Goal: Find specific page/section: Find specific page/section

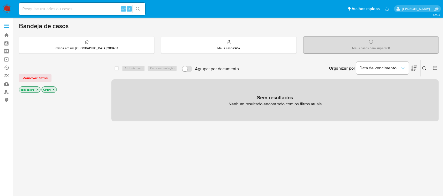
click at [78, 12] on div "Alt s" at bounding box center [82, 9] width 126 height 13
paste input "7GzLeBeThfdLX3w1acTMSBfi"
type input "7GzLeBeThfdLX3w1acTMSBfi"
click at [139, 12] on button "search-icon" at bounding box center [138, 8] width 11 height 7
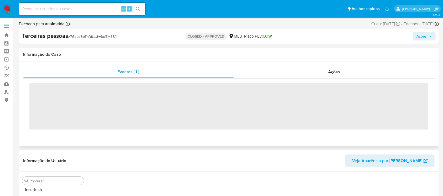
scroll to position [260, 0]
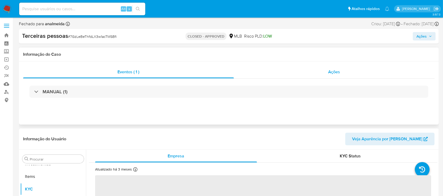
click at [334, 75] on div "Ações" at bounding box center [334, 72] width 201 height 13
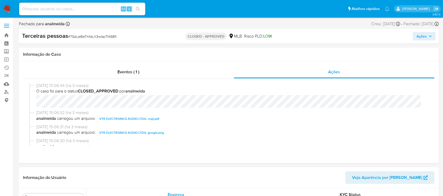
select select "10"
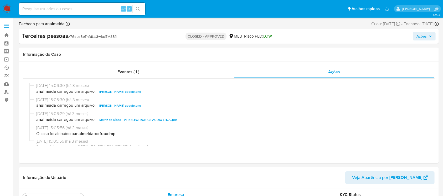
scroll to position [70, 0]
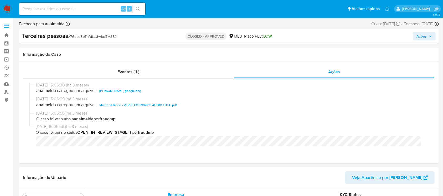
click at [150, 104] on span "Matriz de Risco - VTR ELECTRONICS AUDIO LTDA..pdf" at bounding box center [138, 105] width 78 height 6
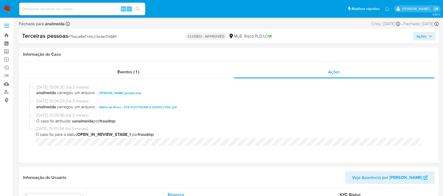
scroll to position [75, 0]
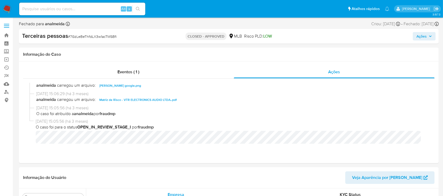
click at [95, 11] on input at bounding box center [82, 9] width 126 height 7
paste input "7GzLeBeThfdLX3w1acTMSBfi"
type input "7GzLeBeThfdLX3w1acTMSBfi"
click at [141, 11] on button "search-icon" at bounding box center [138, 8] width 11 height 7
click at [138, 11] on icon "search-icon" at bounding box center [138, 9] width 4 height 4
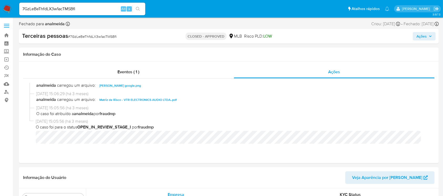
click at [97, 12] on div "7GzLeBeThfdLX3w1acTMSBfi Alt s" at bounding box center [82, 9] width 126 height 13
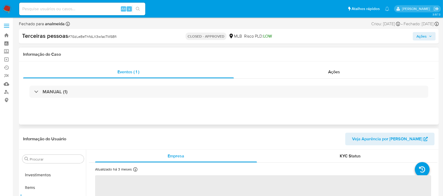
scroll to position [260, 0]
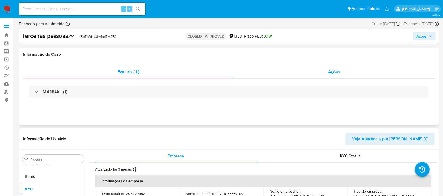
select select "10"
click at [335, 74] on span "Ações" at bounding box center [335, 72] width 12 height 6
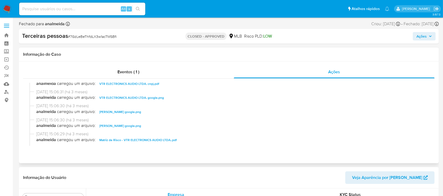
scroll to position [70, 0]
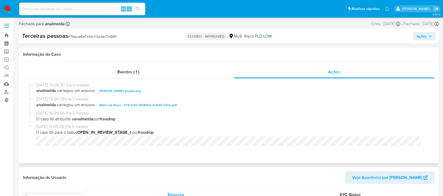
click at [143, 102] on span "Matriz de Risco - VTR ELECTRONICS AUDIO LTDA..pdf" at bounding box center [138, 105] width 78 height 6
click at [83, 6] on input at bounding box center [82, 9] width 126 height 7
paste input "fIHBw7DsO0eC6tcxxwP8iHGQ"
type input "fIHBw7DsO0eC6tcxxwP8iHGQ"
click at [142, 8] on button "search-icon" at bounding box center [138, 8] width 11 height 7
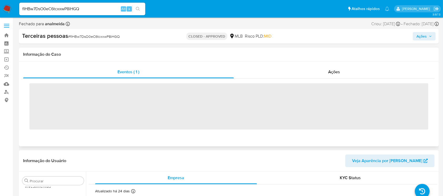
scroll to position [260, 0]
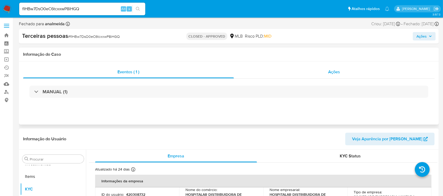
click at [344, 73] on div "Ações" at bounding box center [334, 72] width 201 height 13
select select "10"
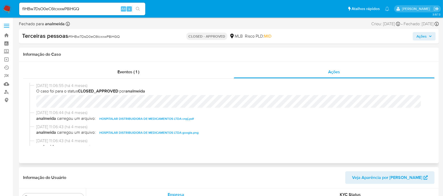
scroll to position [35, 0]
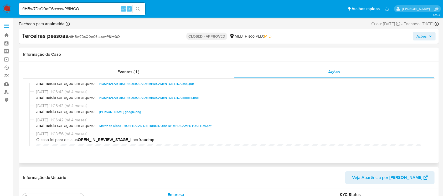
click at [136, 128] on span "Matriz de Risco - HOSPITALAR DISTRIBUIDORA DE MEDICAMENTOS LTDA.pdf" at bounding box center [155, 126] width 112 height 6
click at [135, 126] on span "Matriz de Risco - HOSPITALAR DISTRIBUIDORA DE MEDICAMENTOS LTDA.pdf" at bounding box center [155, 126] width 112 height 6
drag, startPoint x: 92, startPoint y: 7, endPoint x: 0, endPoint y: 9, distance: 92.3
click at [0, 9] on nav "Pausado Ver notificaciones fIHBw7DsO0eC6tcxxwP8iHGQ Alt s Atalhos rápidos Presi…" at bounding box center [221, 9] width 443 height 18
paste input "mNe5D6TDXoiHu4JsHY0eHbvO"
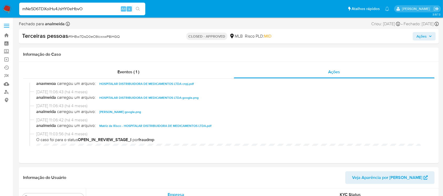
type input "mNe5D6TDXoiHu4JsHY0eHbvO"
click at [138, 9] on icon "search-icon" at bounding box center [138, 9] width 4 height 4
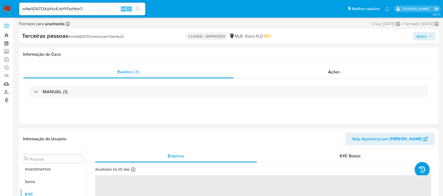
scroll to position [260, 0]
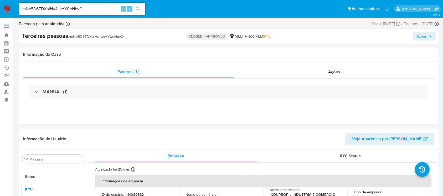
select select "10"
click at [340, 73] on span "Ações" at bounding box center [335, 72] width 12 height 6
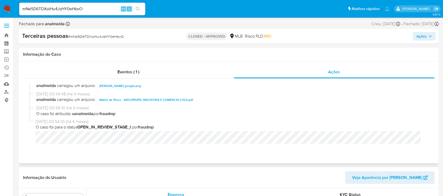
scroll to position [26, 0]
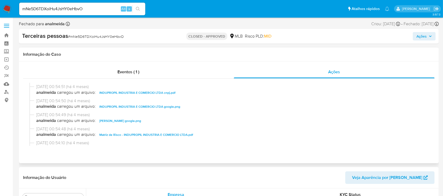
click at [159, 133] on span "Matriz de Risco - INDUPROPIL INDUSTRIA E COMERCIO LTDA.pdf" at bounding box center [146, 135] width 94 height 6
drag, startPoint x: 88, startPoint y: 9, endPoint x: 0, endPoint y: 14, distance: 87.6
click at [0, 14] on nav "Pausado Ver notificaciones mNe5D6TDXoiHu4JsHY0eHbvO Alt s Atalhos rápidos Presi…" at bounding box center [221, 9] width 443 height 18
paste input "sQ4EszbzrUCDVJKEY1klWHzy"
type input "sQ4EszbzrUCDVJKEY1klWHzy"
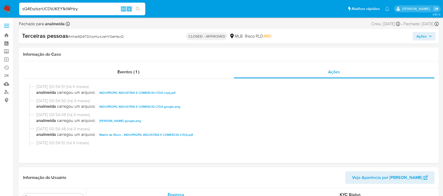
click at [143, 8] on button "search-icon" at bounding box center [138, 8] width 11 height 7
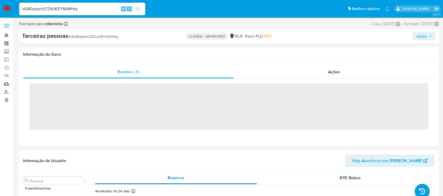
scroll to position [260, 0]
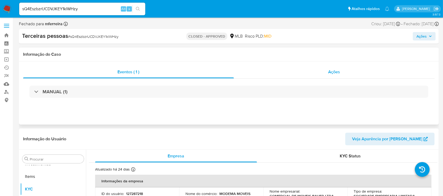
click at [343, 70] on div "Ações" at bounding box center [334, 72] width 201 height 13
select select "10"
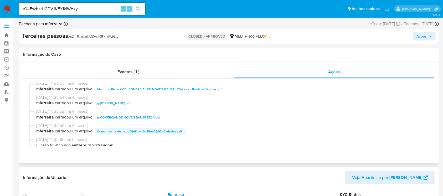
scroll to position [26, 0]
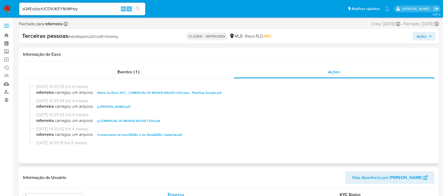
click at [135, 92] on span "Matriz de Risco KYC - COMERCIAL DE MOVEIS BAUER LTDA.xlsx - Planilhas Google.pdf" at bounding box center [159, 93] width 124 height 6
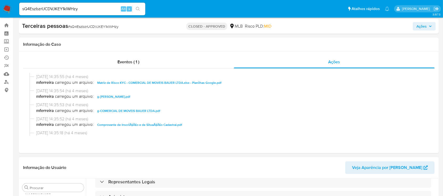
scroll to position [0, 0]
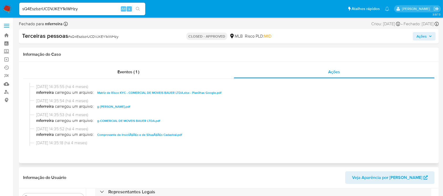
click at [164, 93] on span "Matriz de Risco KYC - COMERCIAL DE MOVEIS BAUER LTDA.xlsx - Planilhas Google.pdf" at bounding box center [159, 93] width 124 height 6
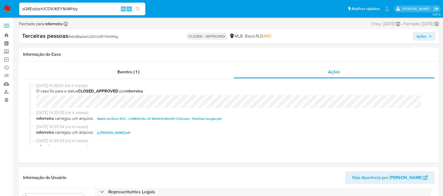
drag, startPoint x: 94, startPoint y: 7, endPoint x: 0, endPoint y: 6, distance: 93.6
click at [0, 6] on nav "Pausado Ver notificaciones sQ4EszbzrUCDVJKEY1klWHzy Alt s Atalhos rápidos Presi…" at bounding box center [221, 9] width 443 height 18
paste input "o82zvy6FPBVuDaoIAewv9lIM"
type input "o82zvy6FPBVuDaoIAewv9lIM"
click at [141, 7] on button "search-icon" at bounding box center [138, 8] width 11 height 7
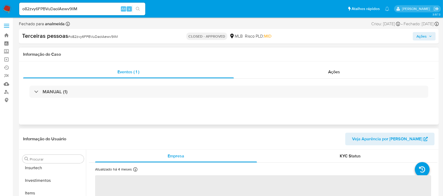
scroll to position [260, 0]
click at [340, 71] on span "Ações" at bounding box center [335, 72] width 12 height 6
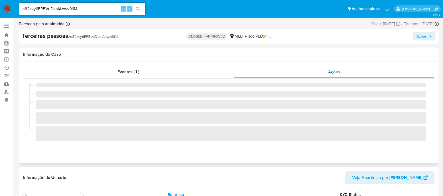
select select "10"
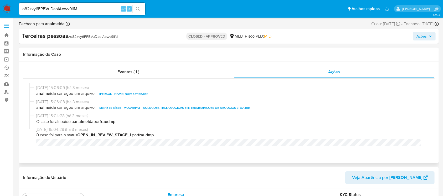
scroll to position [61, 0]
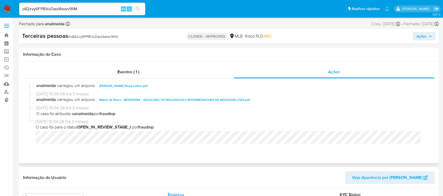
click at [157, 102] on span "Matriz de Risco - MOOVEPAY - SOLUCOES TECNOLOGICAS E INTERMEDIACOES DE NEGOCIOS…" at bounding box center [174, 100] width 151 height 6
click at [172, 53] on h1 "Informação do Caso" at bounding box center [229, 54] width 412 height 5
click at [135, 99] on span "Matriz de Risco - MOOVEPAY - SOLUCOES TECNOLOGICAS E INTERMEDIACOES DE NEGOCIOS…" at bounding box center [174, 100] width 151 height 6
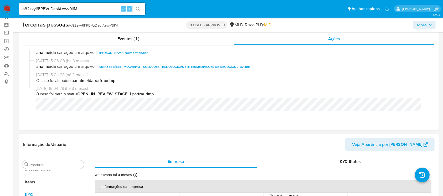
scroll to position [0, 0]
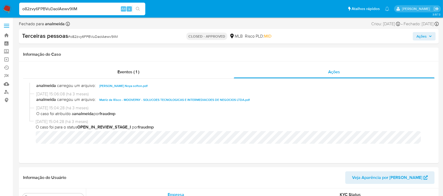
drag, startPoint x: 82, startPoint y: 9, endPoint x: 16, endPoint y: 13, distance: 66.1
click at [16, 13] on nav "Pausado Ver notificaciones o82zvy6FPBVuDaoIAewv9lIM Alt s Atalhos rápidos Presi…" at bounding box center [221, 9] width 443 height 18
paste input "3YrYn46oiEqd9TMlV2rE4L4r"
type input "3YrYn46oiEqd9TMlV2rE4L4r"
click at [143, 9] on button "search-icon" at bounding box center [138, 8] width 11 height 7
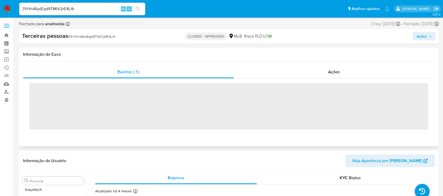
scroll to position [260, 0]
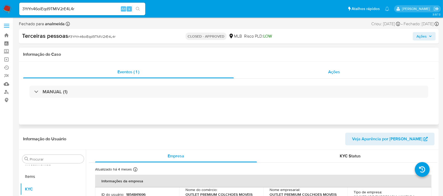
click at [341, 70] on div "Ações" at bounding box center [334, 72] width 201 height 13
select select "10"
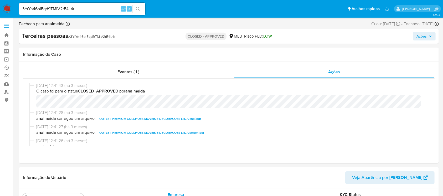
scroll to position [35, 0]
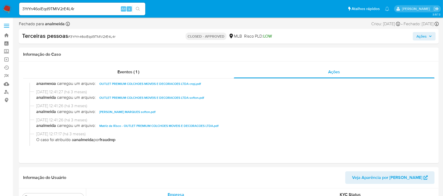
click at [149, 125] on span "Matriz de Risco - OUTLET PREMIUM COLCHOES MOVEIS E DECORACOES LTDA.pdf" at bounding box center [158, 126] width 119 height 6
click at [155, 126] on span "Matriz de Risco - OUTLET PREMIUM COLCHOES MOVEIS E DECORACOES LTDA.pdf" at bounding box center [158, 126] width 119 height 6
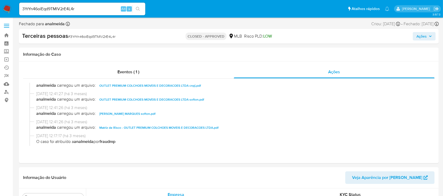
scroll to position [0, 0]
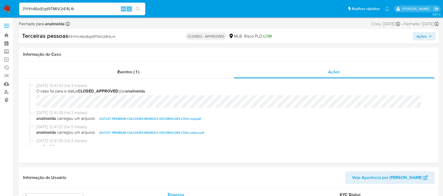
drag, startPoint x: 81, startPoint y: 10, endPoint x: 1, endPoint y: 3, distance: 80.0
click at [1, 3] on nav "Pausado Ver notificaciones 3YrYn46oiEqd9TMlV2rE4L4r Alt s Atalhos rápidos Presi…" at bounding box center [221, 9] width 443 height 18
paste input "ukHbOf9yzSuEy3dVIEHH7xah"
type input "ukHbOf9yzSuEy3dVIEHH7xah"
click at [139, 8] on icon "search-icon" at bounding box center [138, 9] width 4 height 4
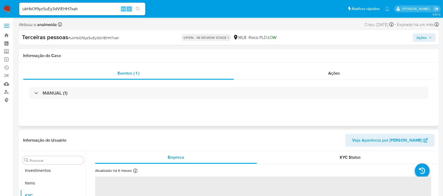
scroll to position [260, 0]
click at [336, 74] on span "Ações" at bounding box center [335, 73] width 12 height 6
select select "10"
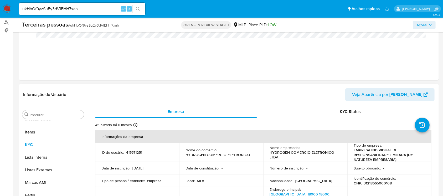
scroll to position [0, 0]
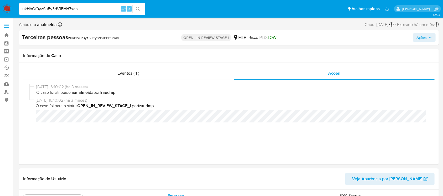
drag, startPoint x: 98, startPoint y: 10, endPoint x: 10, endPoint y: 13, distance: 87.6
click at [10, 13] on nav "Pausado Ver notificaciones ukHbOf9yzSuEy3dVIEHH7xah Alt s Atalhos rápidos Presi…" at bounding box center [221, 9] width 443 height 18
paste input "pmEhgUaaMWXZpYE5KpzXyjuA"
type input "pmEhgUaaMWXZpYE5KpzXyjuA"
click at [141, 11] on button "search-icon" at bounding box center [138, 8] width 11 height 7
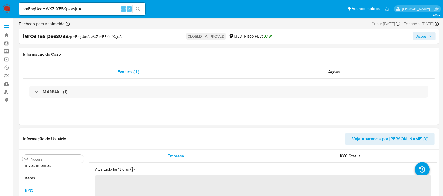
scroll to position [260, 0]
click at [337, 74] on span "Ações" at bounding box center [335, 72] width 12 height 6
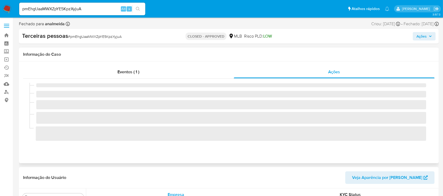
select select "10"
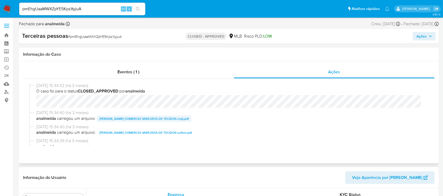
scroll to position [35, 0]
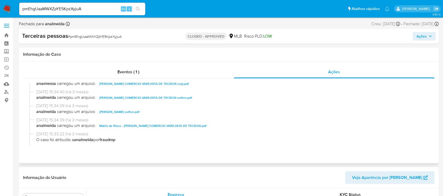
click at [143, 125] on span "Matriz de Risco - [PERSON_NAME] COMERCIO VAREJISTA DE TECIDOS.pdf" at bounding box center [152, 126] width 107 height 6
drag, startPoint x: 90, startPoint y: 8, endPoint x: 13, endPoint y: 6, distance: 77.1
click at [13, 6] on nav "Pausado Ver notificaciones pmEhgUaaMWXZpYE5KpzXyjuA Alt s Atalhos rápidos Presi…" at bounding box center [221, 9] width 443 height 18
paste input "xdWxIy53SCb9JekcPlgZ86Mb"
type input "xdWxIy53SCb9JekcPlgZ86Mb"
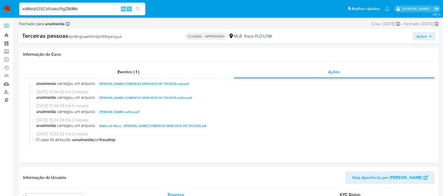
click at [141, 8] on button "search-icon" at bounding box center [138, 8] width 11 height 7
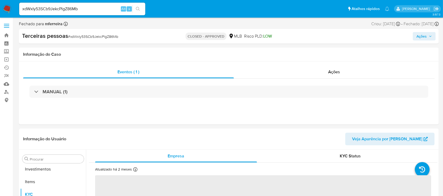
scroll to position [260, 0]
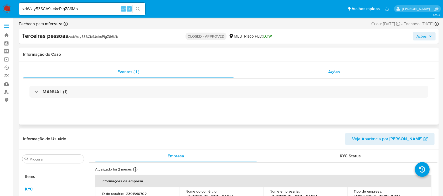
select select "10"
click at [333, 73] on span "Ações" at bounding box center [335, 72] width 12 height 6
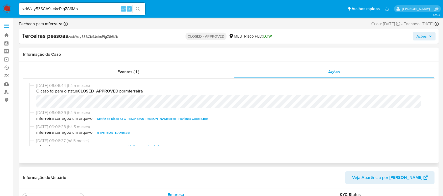
click at [133, 117] on span "Matriz de Risco KYC - 58.348.195 [PERSON_NAME].xlsx - Planilhas Google.pdf" at bounding box center [152, 119] width 111 height 6
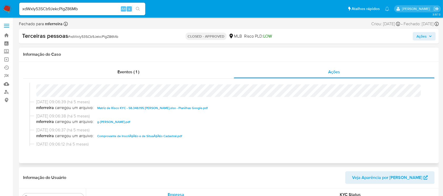
scroll to position [0, 0]
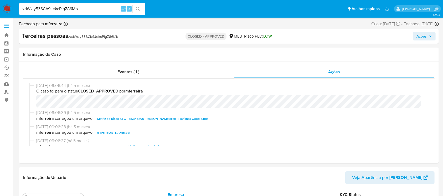
drag, startPoint x: 102, startPoint y: 10, endPoint x: 0, endPoint y: 8, distance: 102.0
click at [0, 8] on nav "Pausado Ver notificaciones xdWxIy53SCb9JekcPlgZ86Mb Alt s Atalhos rápidos Presi…" at bounding box center [221, 9] width 443 height 18
paste input "ELMcr1Foi3FydQjrTQKDAJ2Y"
type input "ELMcr1Foi3FydQjrTQKDAJ2Y"
click at [137, 11] on icon "search-icon" at bounding box center [138, 9] width 4 height 4
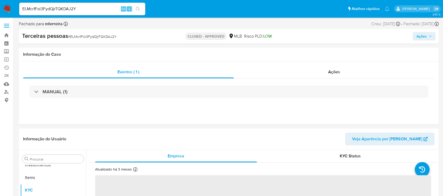
scroll to position [260, 0]
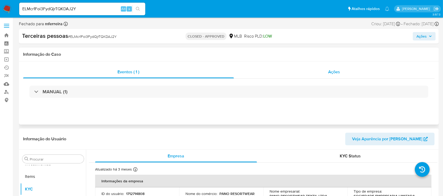
select select "10"
click at [332, 73] on span "Ações" at bounding box center [335, 72] width 12 height 6
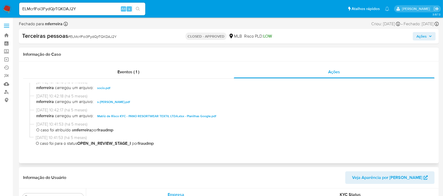
scroll to position [70, 0]
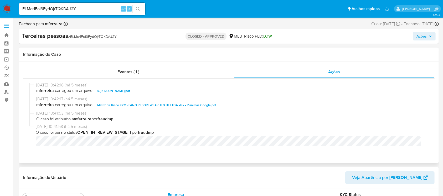
click at [130, 103] on span "Matriz de Risco KYC - PANO RESORTWEAR TEXTIL LTDA.xlsx - Planilhas Google.pdf" at bounding box center [156, 105] width 119 height 6
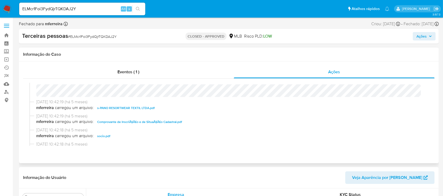
scroll to position [0, 0]
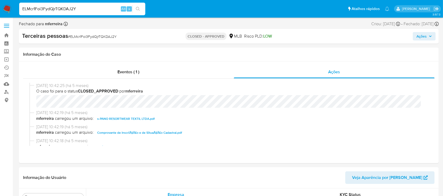
drag, startPoint x: 80, startPoint y: 8, endPoint x: 0, endPoint y: 12, distance: 80.3
click at [0, 12] on nav "Pausado Ver notificaciones ELMcr1Foi3FydQjrTQKDAJ2Y Alt s Atalhos rápidos Presi…" at bounding box center [221, 9] width 443 height 18
paste input "F3v0eBWKGqugxYU9Gd26nIl2"
type input "F3v0eBWKGqugxYU9Gd26nIl2"
click at [140, 8] on button "search-icon" at bounding box center [138, 8] width 11 height 7
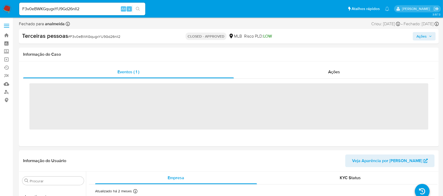
scroll to position [260, 0]
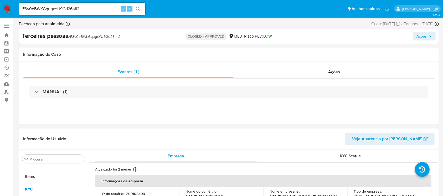
select select "10"
click at [344, 69] on div "Ações" at bounding box center [334, 72] width 201 height 13
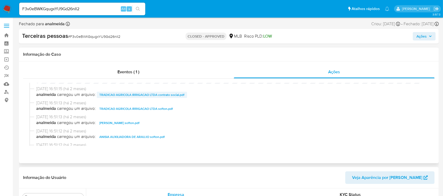
scroll to position [35, 0]
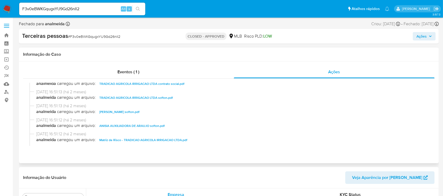
drag, startPoint x: 161, startPoint y: 140, endPoint x: 160, endPoint y: 145, distance: 5.1
click at [161, 144] on div "[DATE] 16:51:12 (há 2 meses) analmeida carregou um arquivo: Matriz de Risco - T…" at bounding box center [228, 138] width 399 height 14
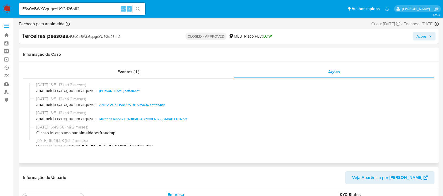
scroll to position [70, 0]
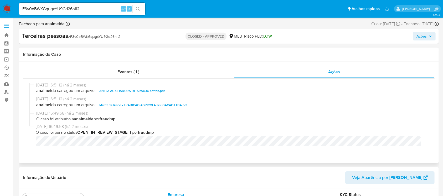
click at [170, 106] on span "Matriz de Risco - TRADICAO AGRICOLA IRRIGACAO LTDA.pdf" at bounding box center [143, 105] width 88 height 6
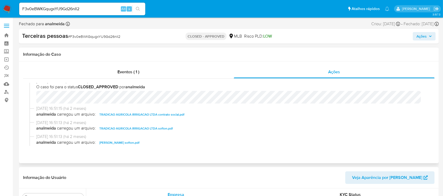
scroll to position [0, 0]
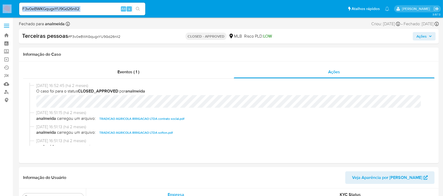
drag, startPoint x: 98, startPoint y: 13, endPoint x: 2, endPoint y: 2, distance: 96.9
click at [2, 2] on nav "Pausado Ver notificaciones F3v0eBWKGqugxYU9Gd26nIl2 Alt s Atalhos rápidos Presi…" at bounding box center [221, 9] width 443 height 18
click at [90, 12] on div "F3v0eBWKGqugxYU9Gd26nIl2 Alt s" at bounding box center [82, 9] width 126 height 13
drag, startPoint x: 89, startPoint y: 9, endPoint x: 0, endPoint y: -28, distance: 96.8
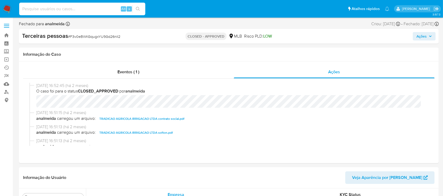
paste input "VA7NSfYFOB6ciOIwJkdBAsA7"
type input "VA7NSfYFOB6ciOIwJkdBAsA7"
click at [138, 11] on icon "search-icon" at bounding box center [138, 9] width 4 height 4
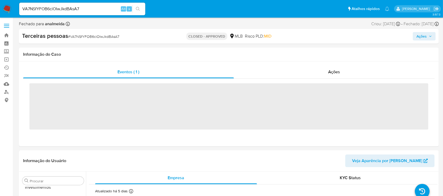
scroll to position [260, 0]
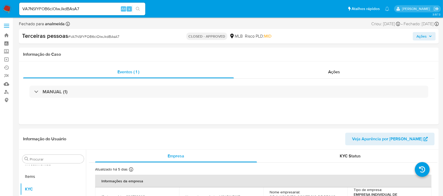
select select "10"
click at [332, 69] on span "Ações" at bounding box center [335, 72] width 12 height 6
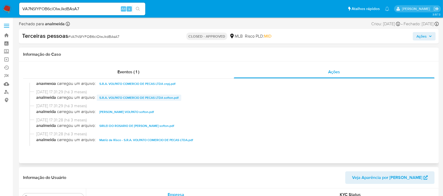
scroll to position [70, 0]
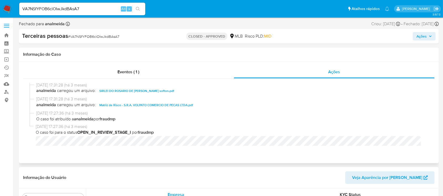
click at [130, 105] on span "Matriz de Risco - S.R.A. VOLPATO COMERCIO DE PECAS LTDA.pdf" at bounding box center [146, 105] width 94 height 6
click at [233, 95] on div "[DATE] 17:31:28 (há 3 meses) analmeida carregou um arquivo: SIRLEI DO ROSARIO D…" at bounding box center [228, 89] width 399 height 14
click at [265, 156] on div "Eventos ( 1 ) Ações [DATE] 17:31:57 (há 3 meses) O caso foi para o status CLOSE…" at bounding box center [229, 113] width 420 height 102
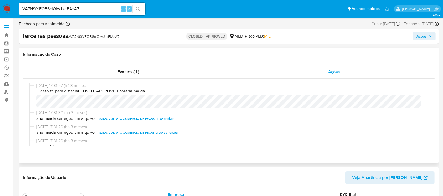
scroll to position [0, 0]
drag, startPoint x: 84, startPoint y: 8, endPoint x: 0, endPoint y: 9, distance: 84.4
click at [0, 9] on nav "Pausado Ver notificaciones VA7NSfYFOB6ciOIwJkdBAsA7 Alt s Atalhos rápidos Presi…" at bounding box center [221, 9] width 443 height 18
paste input "M7VRhb1XstmXAoithzKPdYmj"
type input "M7VRhb1XstmXAoithzKPdYmj"
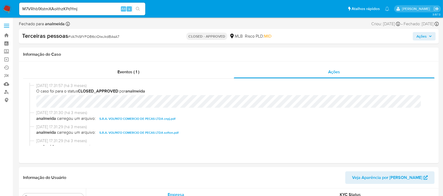
click at [141, 7] on button "search-icon" at bounding box center [138, 8] width 11 height 7
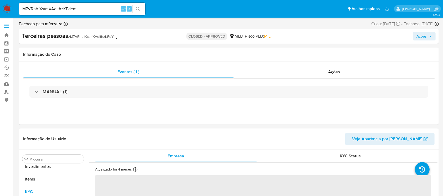
scroll to position [260, 0]
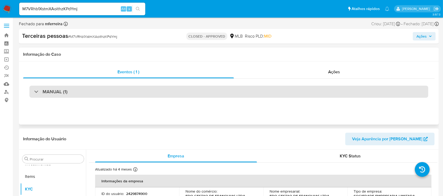
select select "10"
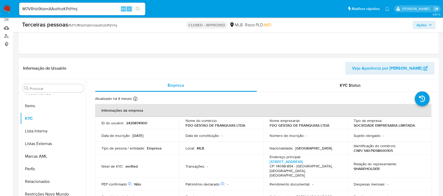
scroll to position [0, 0]
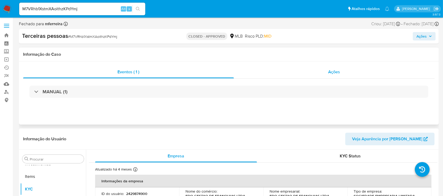
click at [335, 72] on span "Ações" at bounding box center [335, 72] width 12 height 6
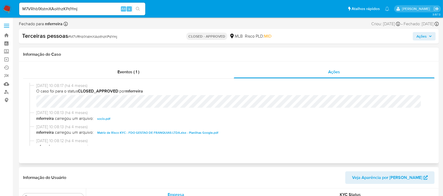
scroll to position [35, 0]
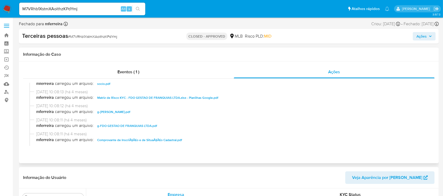
click at [174, 98] on span "Matriz de Risco KYC - FDO GESTAO DE FRANQUIAS LTDA.xlsx - Planilhas Google.pdf" at bounding box center [157, 98] width 121 height 6
click at [227, 66] on div "Eventos ( 1 )" at bounding box center [128, 72] width 211 height 13
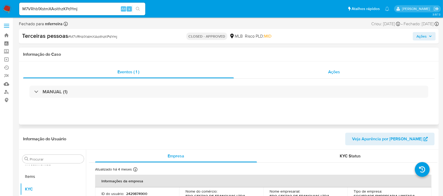
click at [305, 73] on div "Ações" at bounding box center [334, 72] width 201 height 13
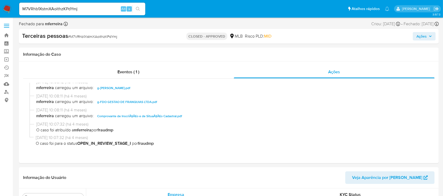
scroll to position [70, 0]
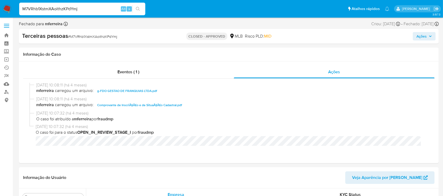
drag, startPoint x: 83, startPoint y: 8, endPoint x: 1, endPoint y: 8, distance: 82.0
click at [1, 8] on nav "Pausado Ver notificaciones M7VRhb1XstmXAoithzKPdYmj Alt s Atalhos rápidos Presi…" at bounding box center [221, 9] width 443 height 18
paste input "q9iWn0vGnupLQm639kdiodm8"
type input "q9iWn0vGnupLQm639kdiodm8"
click at [140, 8] on button "search-icon" at bounding box center [138, 8] width 11 height 7
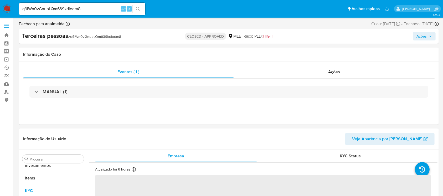
scroll to position [260, 0]
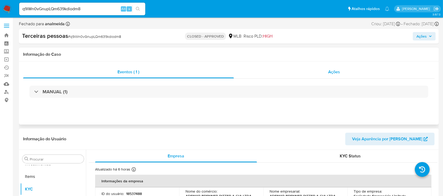
click at [345, 73] on div "Ações" at bounding box center [334, 72] width 201 height 13
select select "10"
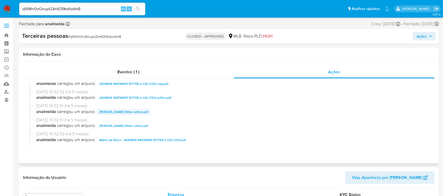
scroll to position [70, 0]
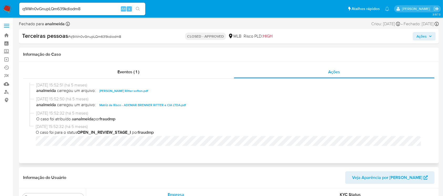
click at [130, 105] on span "Matriz de Risco - ADEMAR BRENNER RITTER e CIA LTDA.pdf" at bounding box center [142, 105] width 87 height 6
drag, startPoint x: 102, startPoint y: 10, endPoint x: 0, endPoint y: 11, distance: 101.7
click at [0, 11] on nav "Pausado Ver notificaciones q9iWn0vGnupLQm639kdiodm8 Alt s Atalhos rápidos Presi…" at bounding box center [221, 9] width 443 height 18
paste input "G4QIoJ2Lqe9KSuoMk9nno80z"
type input "G4QIoJ2Lqe9KSuoMk9nno80z"
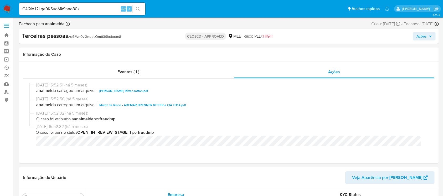
click at [136, 9] on icon "search-icon" at bounding box center [138, 9] width 4 height 4
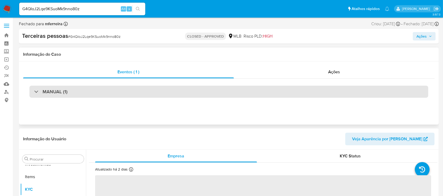
scroll to position [260, 0]
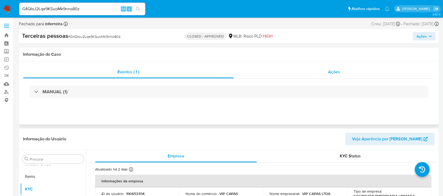
click at [338, 74] on span "Ações" at bounding box center [335, 72] width 12 height 6
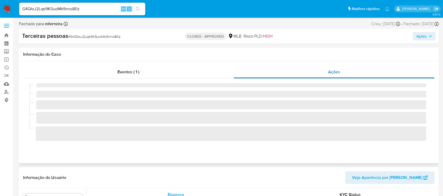
select select "10"
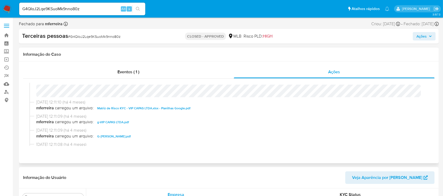
scroll to position [0, 0]
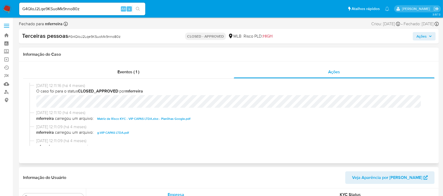
click at [147, 122] on span "Matriz de Risco KYC - VIP CAPAS LTDA.xlsx - Planilhas Google.pdf" at bounding box center [143, 119] width 93 height 6
